Goal: Task Accomplishment & Management: Complete application form

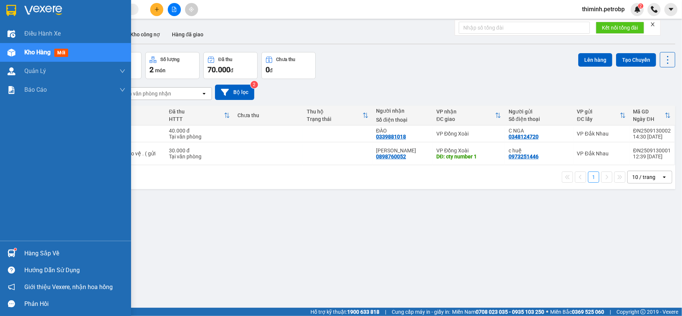
click at [49, 248] on div "Hàng sắp về" at bounding box center [74, 253] width 101 height 11
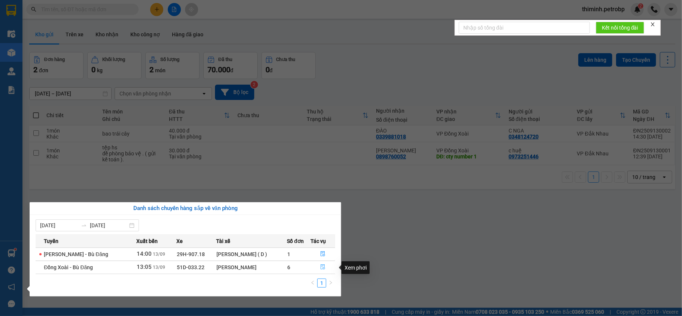
click at [315, 266] on button "button" at bounding box center [323, 268] width 24 height 12
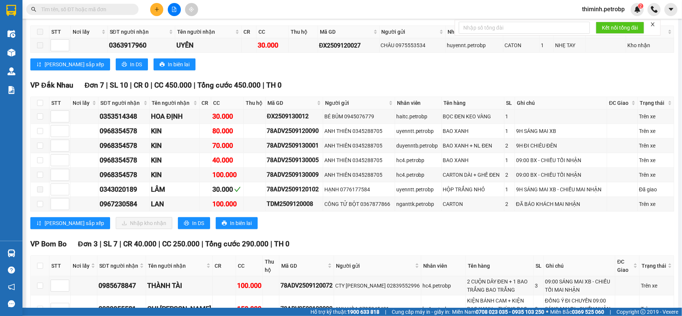
scroll to position [250, 0]
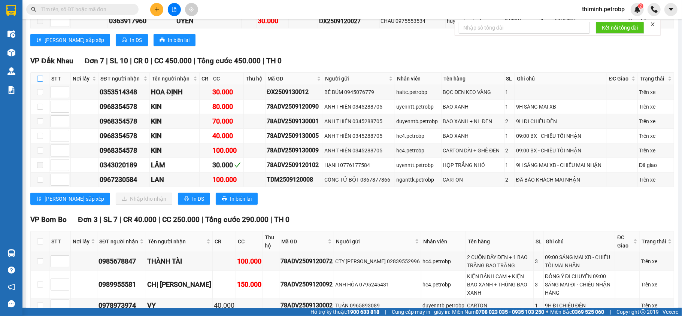
click at [38, 78] on input "checkbox" at bounding box center [40, 79] width 6 height 6
checkbox input "true"
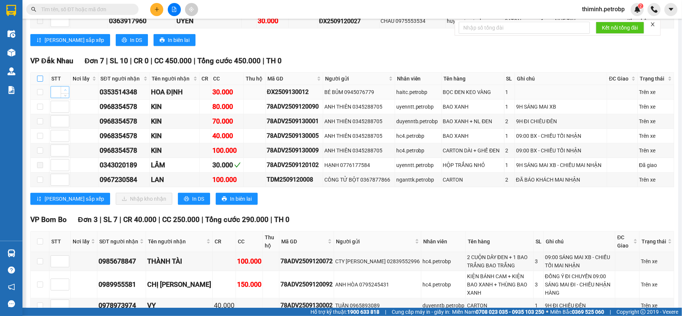
checkbox input "true"
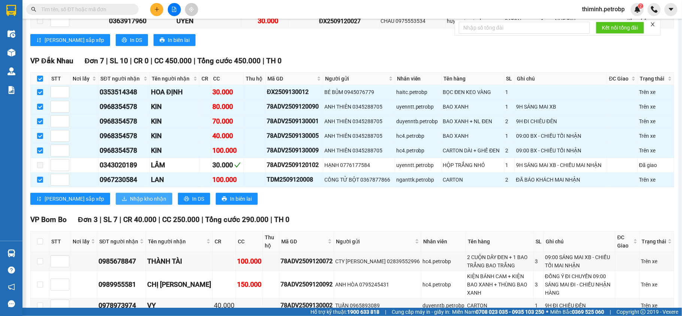
click at [130, 203] on span "Nhập kho nhận" at bounding box center [148, 199] width 36 height 8
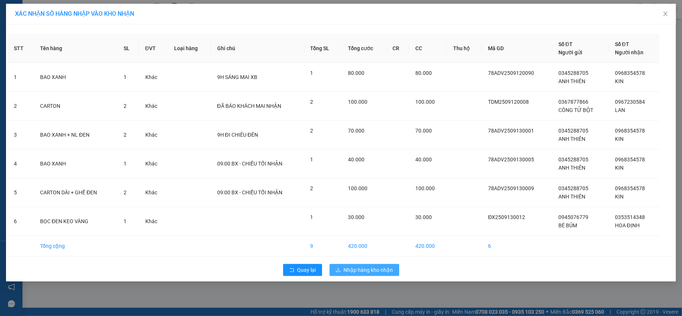
click at [366, 273] on span "Nhập hàng kho nhận" at bounding box center [368, 270] width 49 height 8
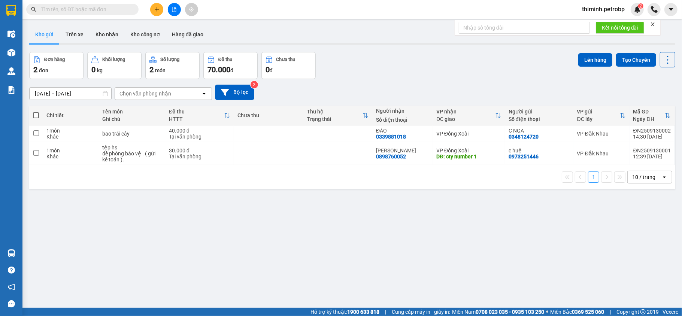
click at [34, 117] on span at bounding box center [36, 115] width 6 height 6
click at [36, 112] on input "checkbox" at bounding box center [36, 112] width 0 height 0
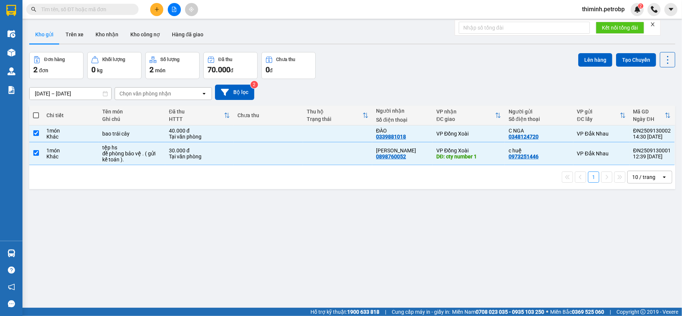
checkbox input "true"
click at [588, 59] on button "Lên hàng" at bounding box center [595, 59] width 34 height 13
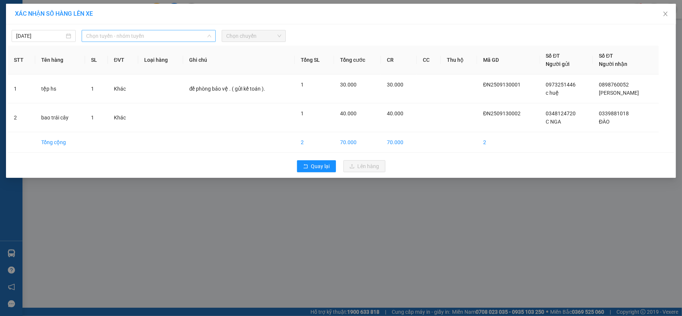
click at [126, 33] on span "Chọn tuyến - nhóm tuyến" at bounding box center [148, 35] width 125 height 11
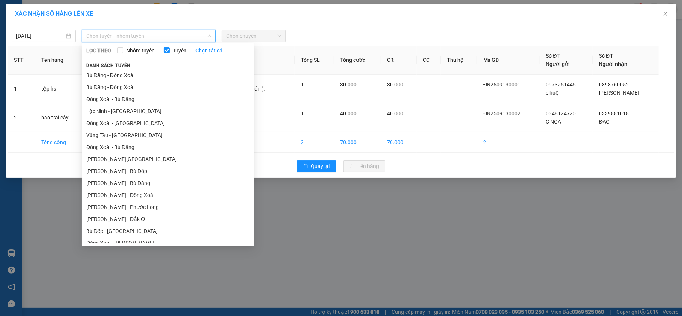
drag, startPoint x: 133, startPoint y: 77, endPoint x: 166, endPoint y: 55, distance: 40.5
click at [135, 77] on li "Bù Đăng - Đồng Xoài" at bounding box center [168, 75] width 172 height 12
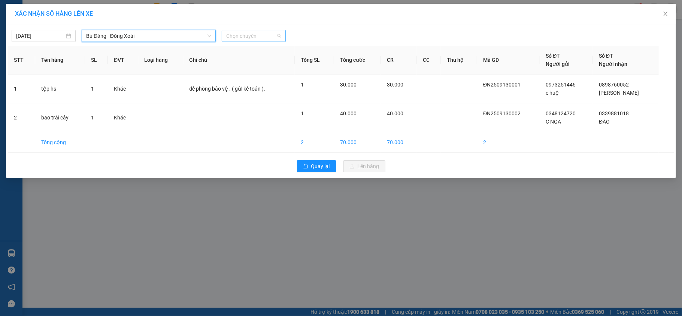
click at [246, 40] on span "Chọn chuyến" at bounding box center [253, 35] width 55 height 11
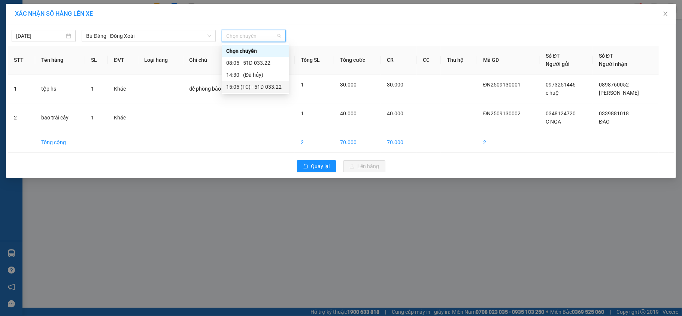
click at [244, 89] on div "15:05 (TC) - 51D-033.22" at bounding box center [255, 87] width 58 height 8
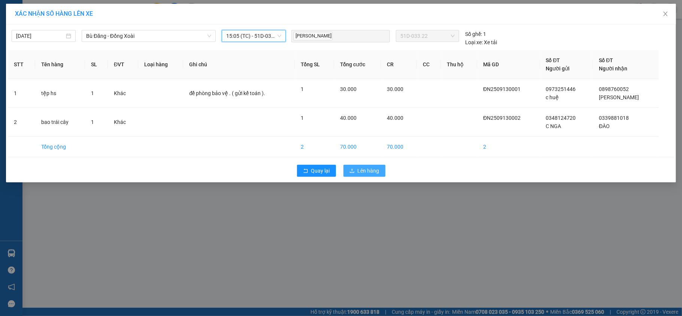
click at [366, 173] on span "Lên hàng" at bounding box center [369, 171] width 22 height 8
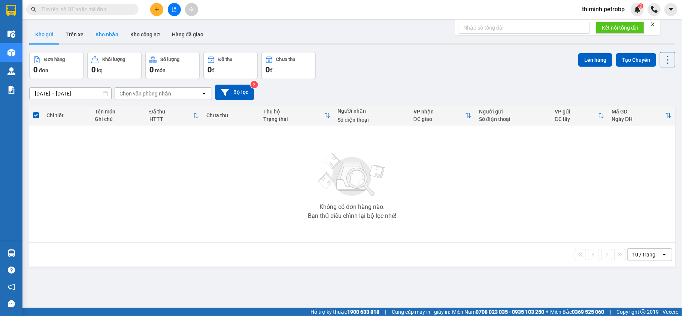
click at [115, 37] on button "Kho nhận" at bounding box center [107, 34] width 35 height 18
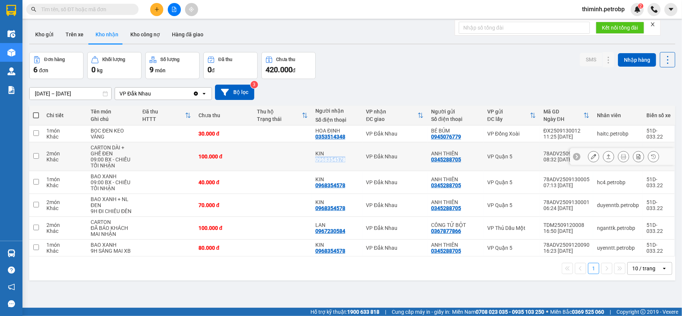
copy div "0968354578"
drag, startPoint x: 341, startPoint y: 158, endPoint x: 312, endPoint y: 162, distance: 28.8
click at [315, 162] on div "KIN 0968354578" at bounding box center [336, 157] width 43 height 12
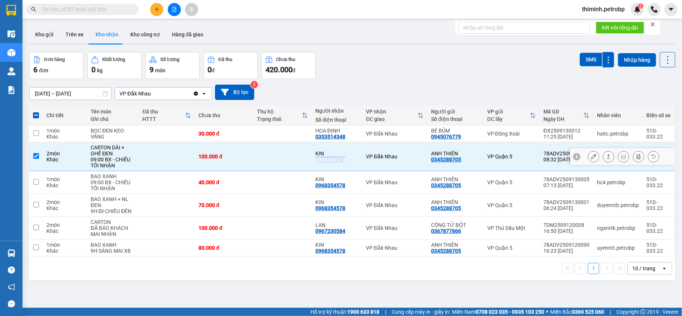
click at [38, 155] on input "checkbox" at bounding box center [36, 156] width 6 height 6
checkbox input "false"
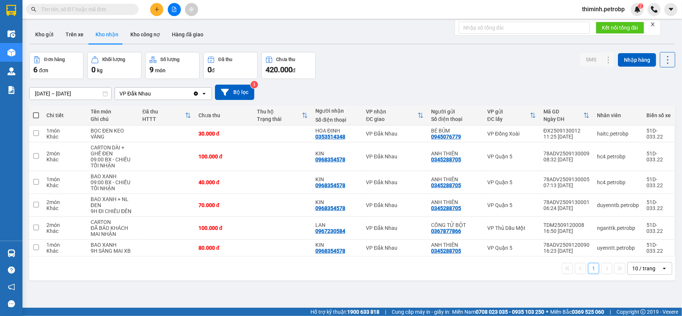
click at [259, 288] on div "ver 1.8.143 Kho gửi Trên xe Kho nhận Kho công nợ Hàng đã giao Đơn hàng 6 đơn Kh…" at bounding box center [352, 180] width 652 height 316
click at [591, 228] on icon at bounding box center [593, 228] width 5 height 5
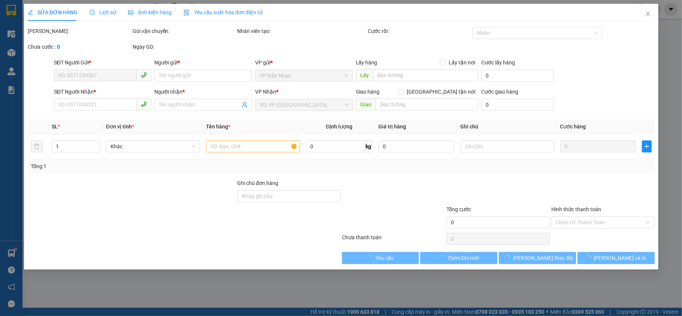
type input "0367877866"
type input "CÔNG TỬ BỘT"
type input "0967230584"
type input "LAN"
type input "100.000"
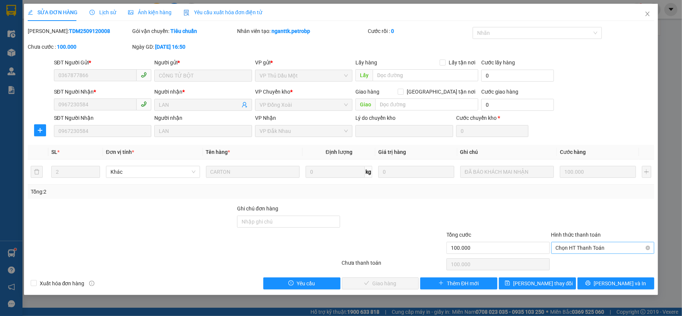
click at [572, 250] on span "Chọn HT Thanh Toán" at bounding box center [603, 247] width 94 height 11
click at [571, 262] on div "Tại văn phòng" at bounding box center [603, 264] width 94 height 8
type input "0"
click at [372, 284] on span "[PERSON_NAME] và Giao hàng" at bounding box center [392, 283] width 72 height 8
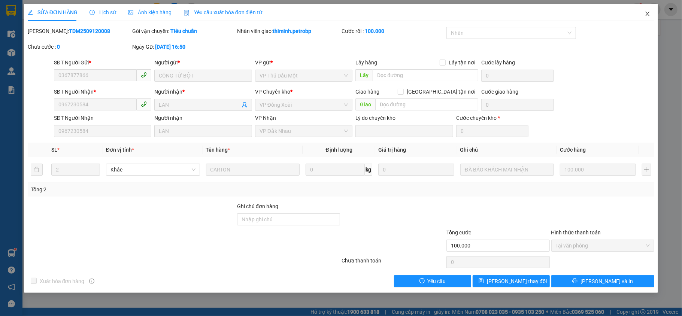
click at [650, 16] on icon "close" at bounding box center [648, 14] width 6 height 6
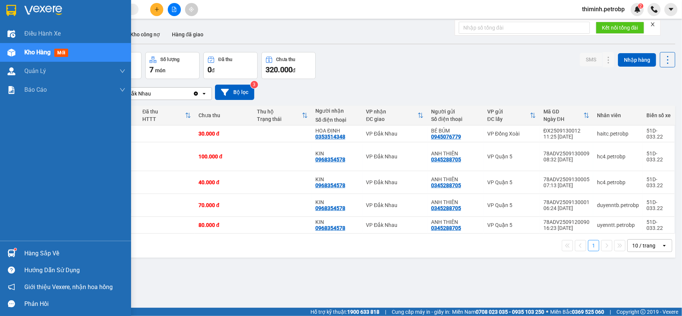
click at [22, 252] on div "Hàng sắp về" at bounding box center [65, 253] width 131 height 17
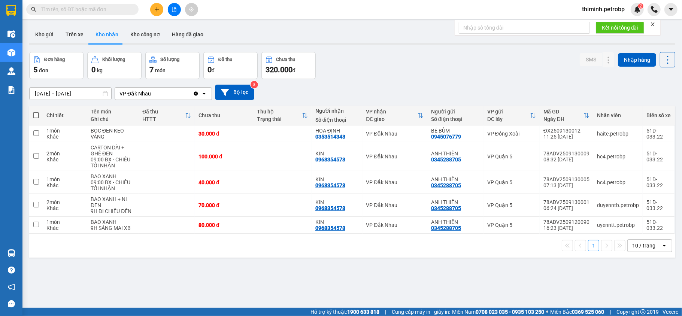
click at [392, 276] on section "Kết quả tìm kiếm ( 0 ) Bộ lọc No Data thiminh.petrobp 2 Điều hành xe Kho hàng m…" at bounding box center [341, 158] width 682 height 316
click at [182, 39] on button "Hàng đã giao" at bounding box center [187, 34] width 43 height 18
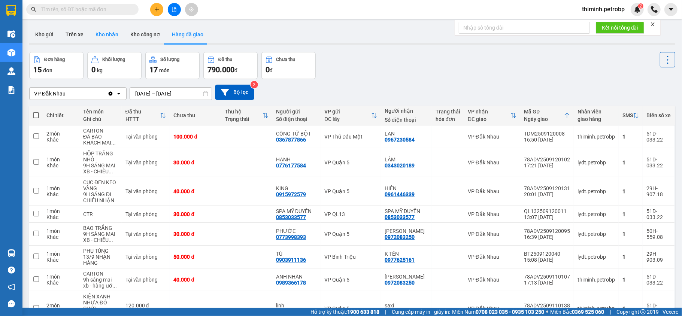
click at [109, 38] on button "Kho nhận" at bounding box center [107, 34] width 35 height 18
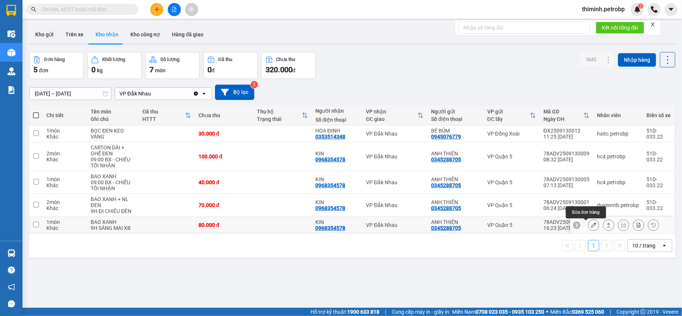
click at [589, 227] on button at bounding box center [594, 225] width 10 height 13
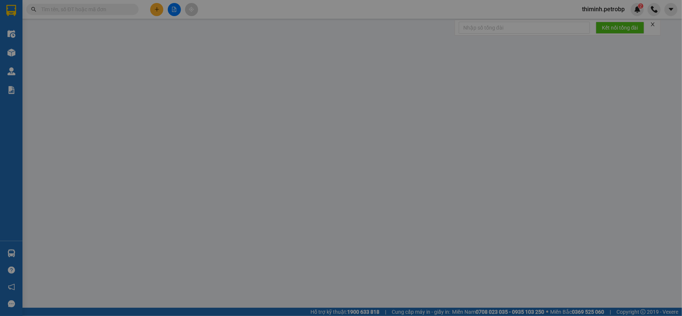
type input "0345288705"
type input "ANH THIÊN"
type input "0968354578"
type input "KIN"
type input "80.000"
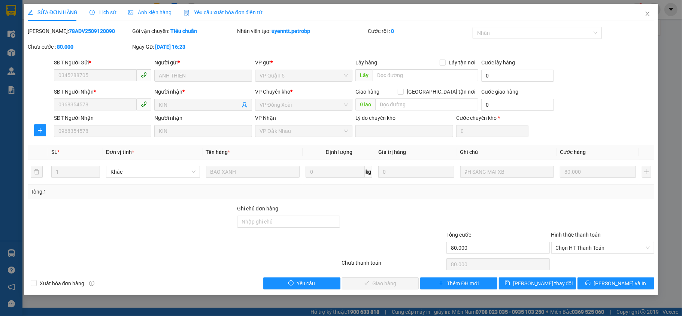
drag, startPoint x: 576, startPoint y: 247, endPoint x: 568, endPoint y: 256, distance: 12.2
click at [576, 247] on span "Chọn HT Thanh Toán" at bounding box center [603, 247] width 94 height 11
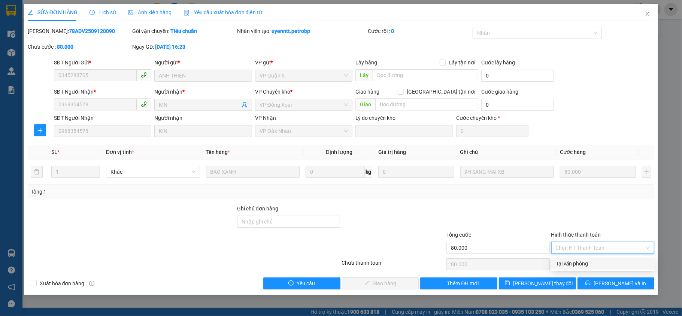
click at [566, 264] on div "Tại văn phòng" at bounding box center [603, 264] width 94 height 8
type input "0"
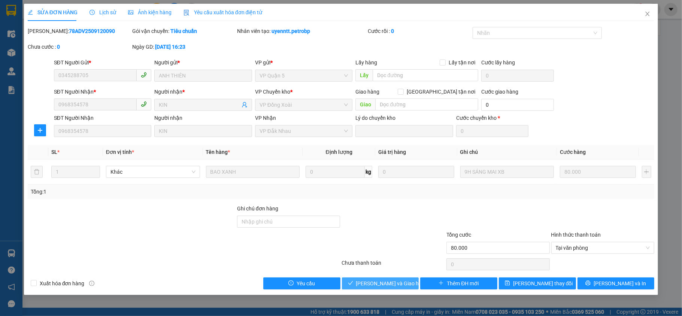
click at [406, 290] on button "[PERSON_NAME] và Giao hàng" at bounding box center [380, 284] width 77 height 12
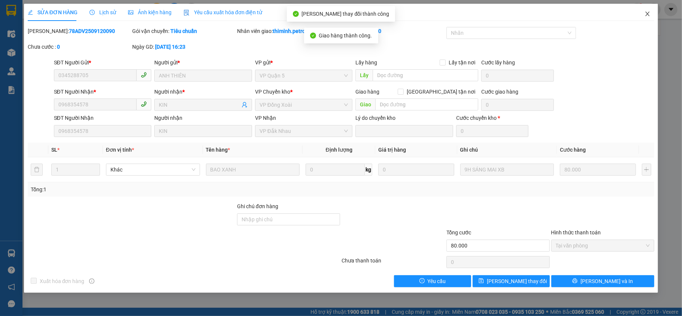
click at [646, 14] on icon "close" at bounding box center [648, 14] width 6 height 6
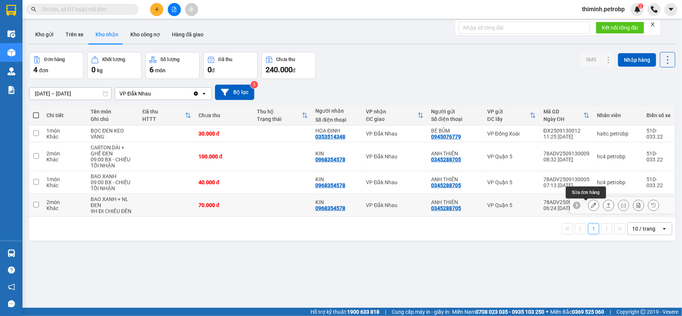
click at [591, 208] on icon at bounding box center [593, 205] width 5 height 5
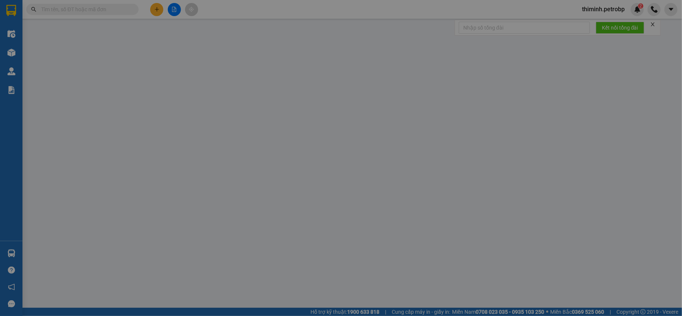
type input "0345288705"
type input "ANH THIÊN"
type input "0968354578"
type input "KIN"
type input "70.000"
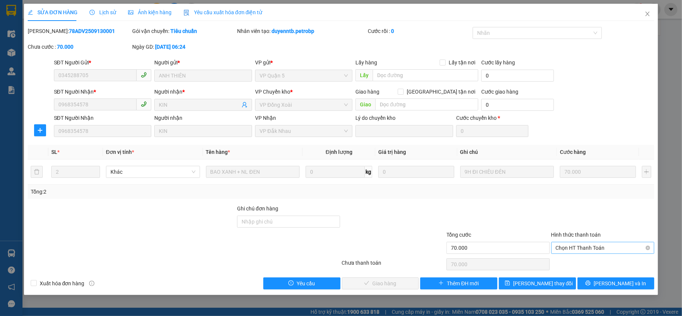
click at [559, 250] on span "Chọn HT Thanh Toán" at bounding box center [603, 247] width 94 height 11
click at [560, 263] on div "Tại văn phòng" at bounding box center [603, 264] width 94 height 8
type input "0"
click at [411, 287] on button "[PERSON_NAME] và Giao hàng" at bounding box center [380, 284] width 77 height 12
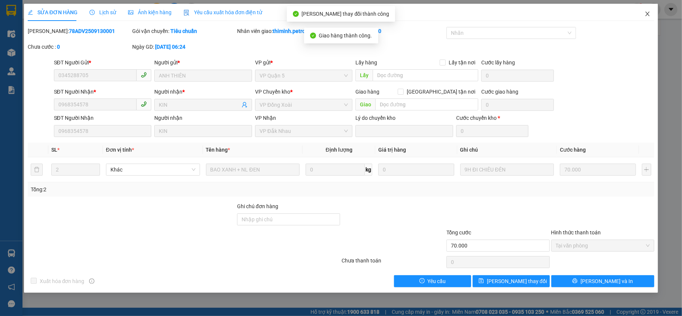
click at [648, 15] on icon "close" at bounding box center [648, 14] width 6 height 6
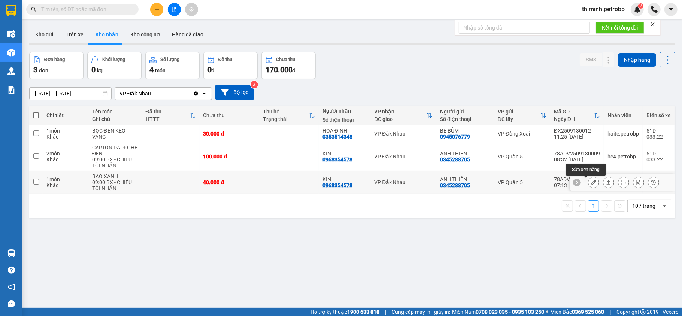
click at [591, 185] on icon at bounding box center [593, 182] width 5 height 5
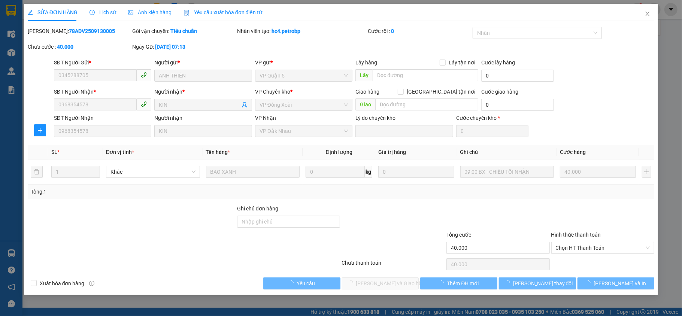
type input "0345288705"
type input "ANH THIÊN"
type input "0968354578"
type input "KIN"
type input "40.000"
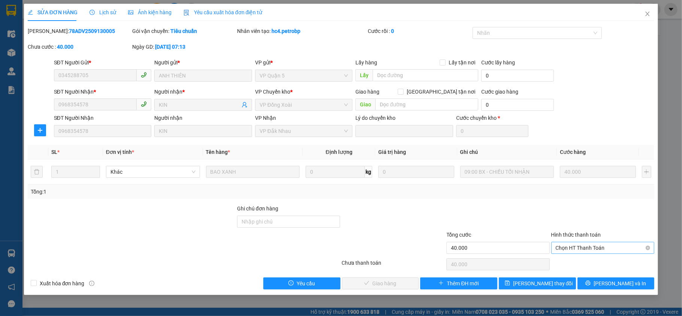
click at [571, 249] on span "Chọn HT Thanh Toán" at bounding box center [603, 247] width 94 height 11
click at [570, 266] on div "Tại văn phòng" at bounding box center [603, 264] width 94 height 8
type input "0"
click at [409, 288] on button "[PERSON_NAME] và Giao hàng" at bounding box center [380, 284] width 77 height 12
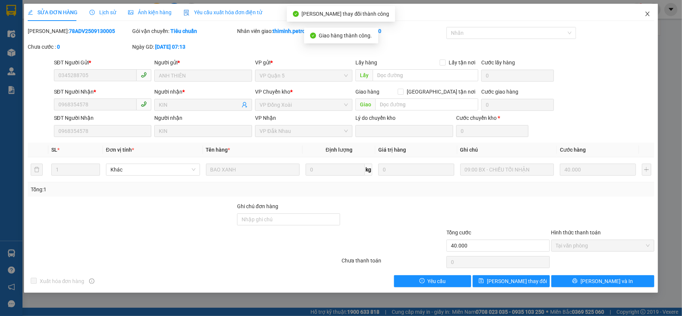
click at [647, 14] on icon "close" at bounding box center [648, 14] width 6 height 6
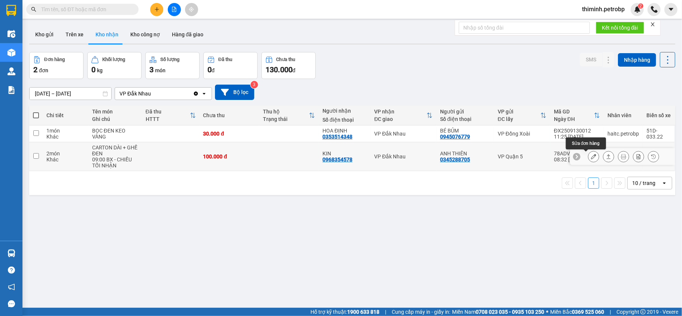
click at [591, 159] on icon at bounding box center [593, 156] width 5 height 5
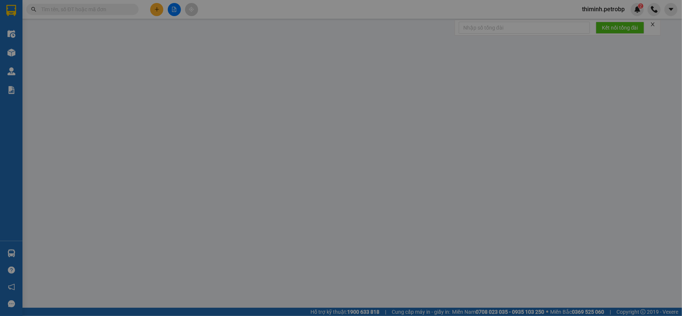
type input "0345288705"
type input "ANH THIÊN"
type input "0968354578"
type input "KIN"
type input "100.000"
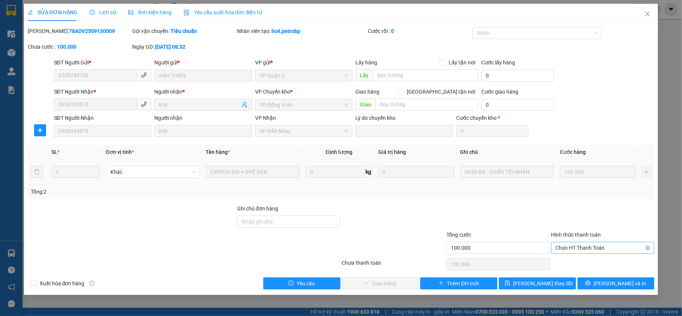
click at [565, 249] on span "Chọn HT Thanh Toán" at bounding box center [603, 247] width 94 height 11
click at [566, 263] on div "Tại văn phòng" at bounding box center [603, 264] width 94 height 8
type input "0"
click at [414, 285] on button "[PERSON_NAME] và Giao hàng" at bounding box center [380, 284] width 77 height 12
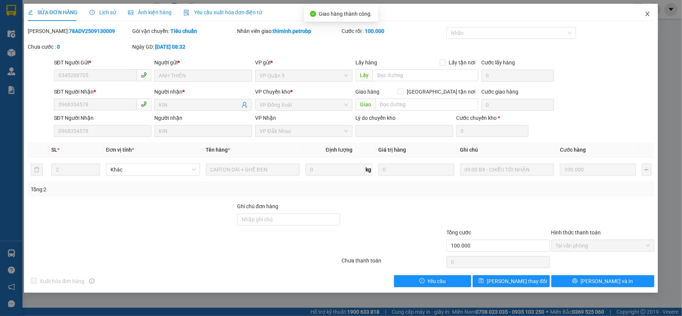
click at [648, 16] on icon "close" at bounding box center [648, 14] width 6 height 6
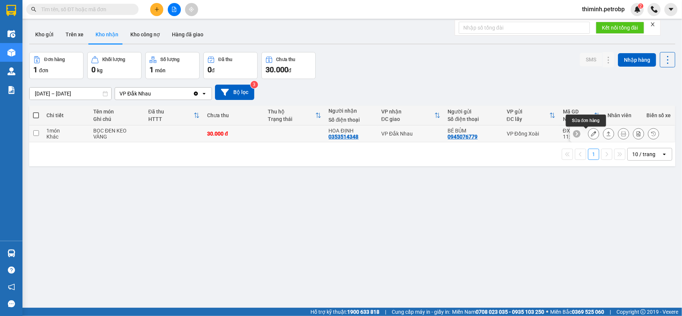
click at [591, 134] on icon at bounding box center [593, 133] width 5 height 5
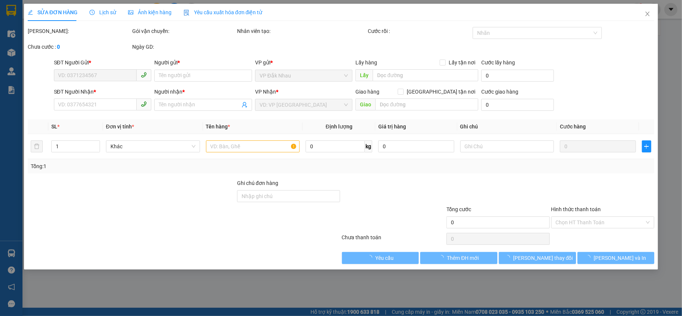
type input "0945076779"
type input "BÉ BỦM"
type input "0353514348"
type input "HOA ĐỊNH"
type input "30.000"
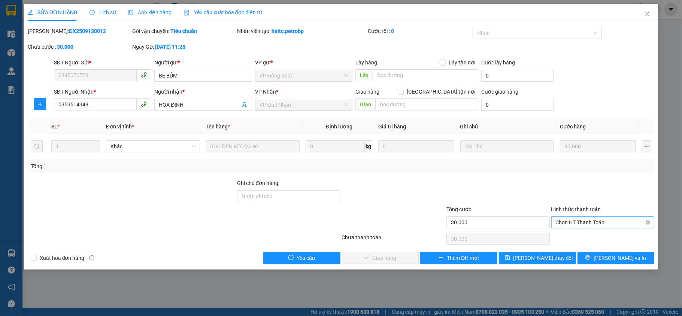
click at [569, 224] on span "Chọn HT Thanh Toán" at bounding box center [603, 222] width 94 height 11
click at [567, 237] on div "Tại văn phòng" at bounding box center [603, 238] width 94 height 8
type input "0"
click at [399, 260] on span "[PERSON_NAME] và Giao hàng" at bounding box center [392, 258] width 72 height 8
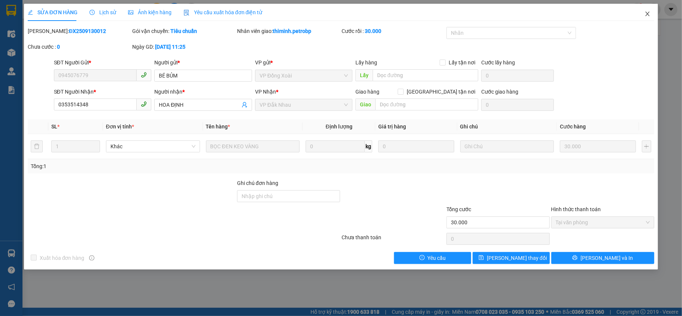
click at [648, 16] on icon "close" at bounding box center [648, 14] width 6 height 6
